Goal: Find contact information: Find contact information

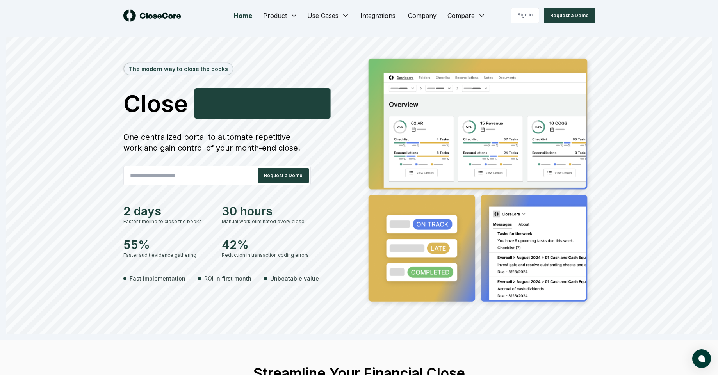
click at [477, 15] on div "Sign in Request a Demo" at bounding box center [536, 16] width 118 height 16
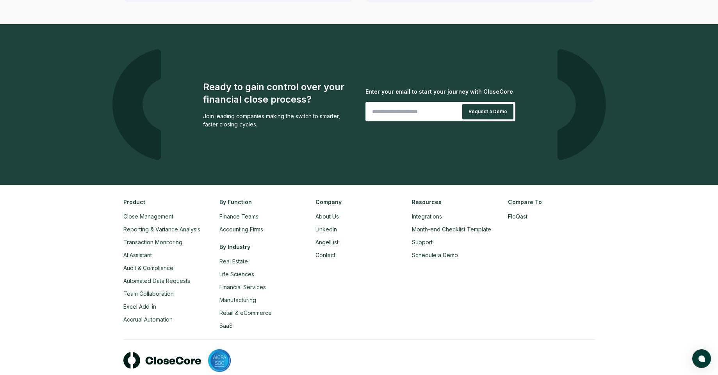
scroll to position [1786, 0]
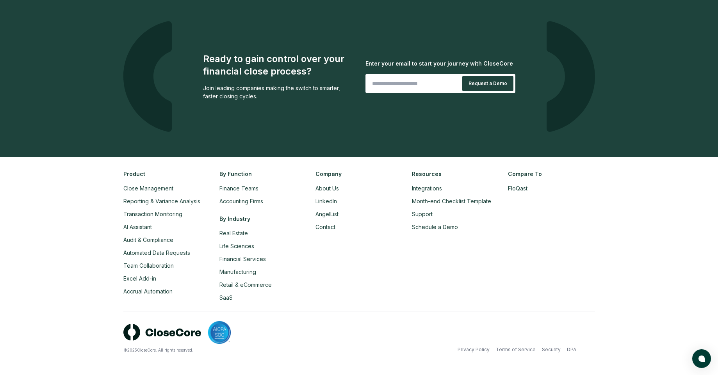
click at [319, 233] on div "Company About Us LinkedIn AngelList Contact" at bounding box center [359, 236] width 87 height 132
click at [325, 230] on link "Contact" at bounding box center [326, 227] width 20 height 7
click at [323, 232] on div "Company About Us LinkedIn AngelList Contact" at bounding box center [359, 236] width 87 height 132
click at [323, 233] on div "Company About Us LinkedIn AngelList Contact" at bounding box center [359, 236] width 87 height 132
click at [325, 229] on link "Contact" at bounding box center [326, 227] width 20 height 7
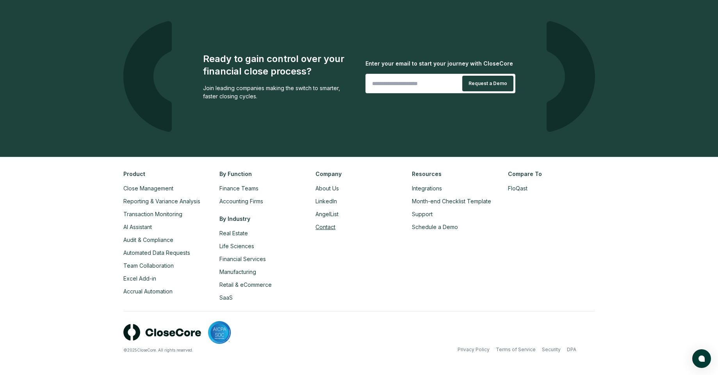
click at [325, 228] on link "Contact" at bounding box center [326, 227] width 20 height 7
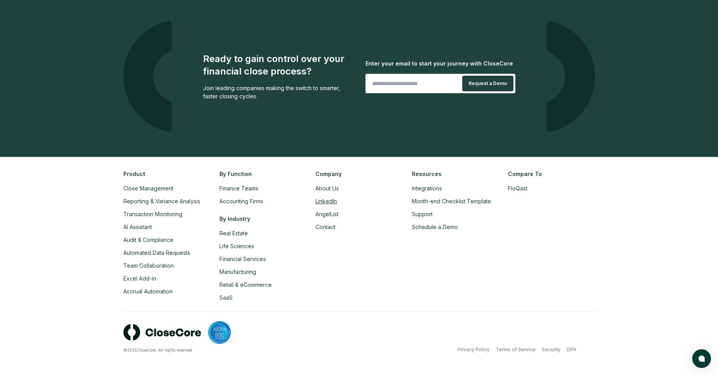
click at [322, 199] on link "LinkedIn" at bounding box center [326, 201] width 21 height 7
click at [321, 203] on link "LinkedIn" at bounding box center [326, 201] width 21 height 7
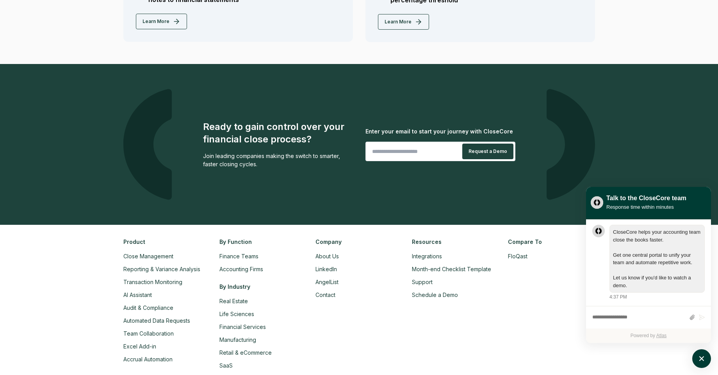
scroll to position [1575, 0]
